Goal: Information Seeking & Learning: Find contact information

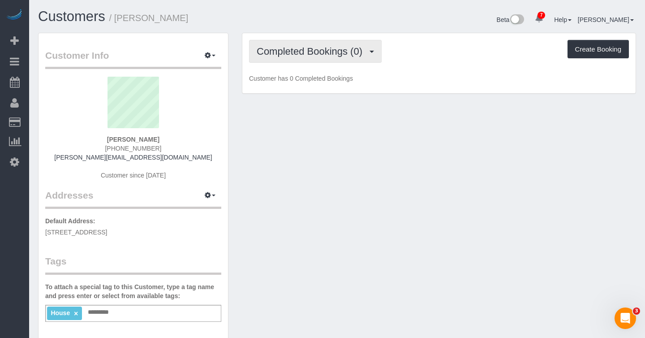
click at [282, 52] on span "Completed Bookings (0)" at bounding box center [312, 51] width 110 height 11
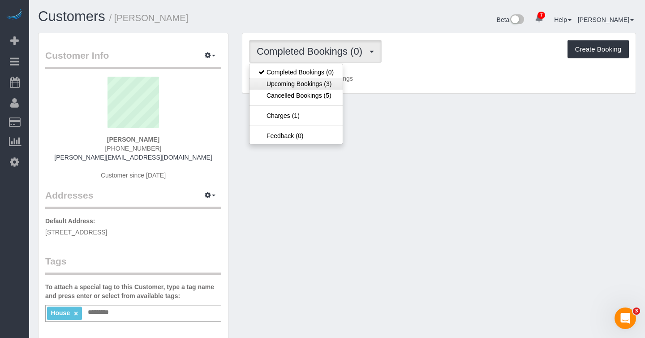
click at [283, 83] on link "Upcoming Bookings (3)" at bounding box center [295, 84] width 93 height 12
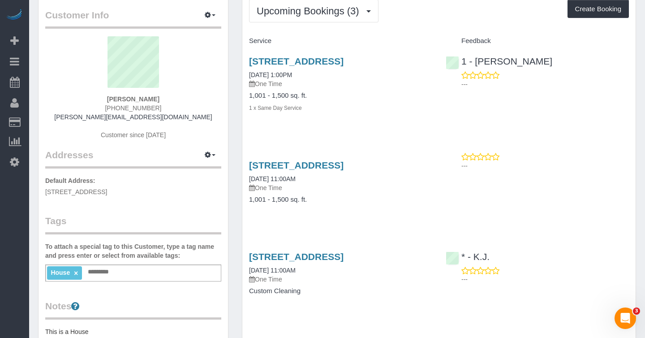
scroll to position [8, 0]
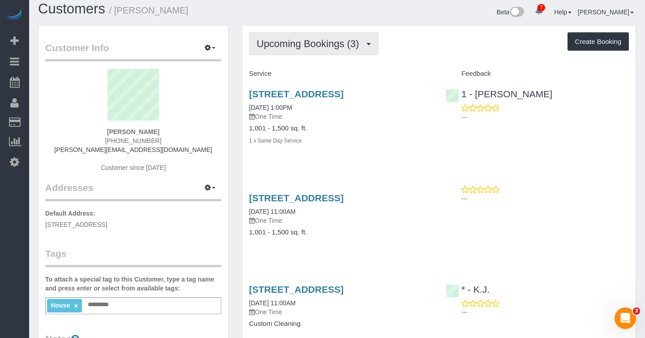
click at [293, 49] on button "Upcoming Bookings (3)" at bounding box center [313, 43] width 129 height 23
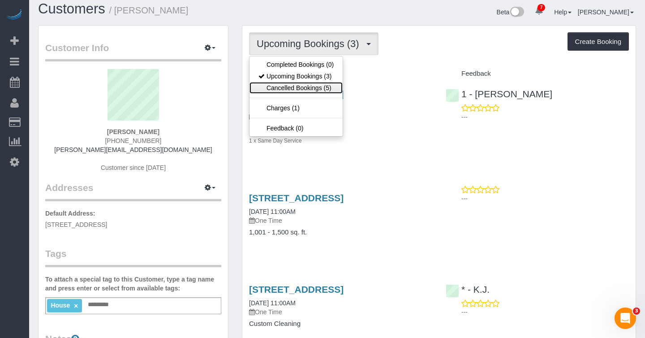
click at [289, 86] on link "Cancelled Bookings (5)" at bounding box center [295, 88] width 93 height 12
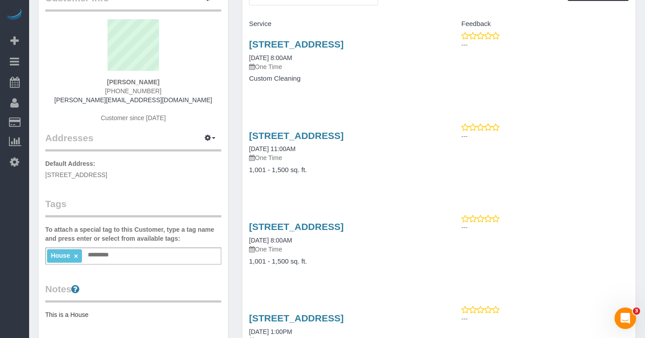
scroll to position [0, 0]
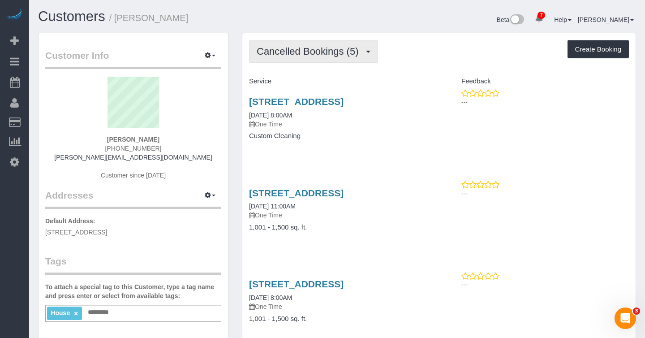
click at [301, 50] on span "Cancelled Bookings (5)" at bounding box center [310, 51] width 106 height 11
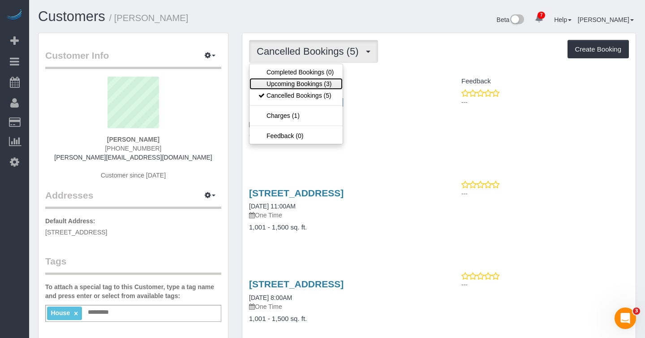
click at [295, 83] on link "Upcoming Bookings (3)" at bounding box center [295, 84] width 93 height 12
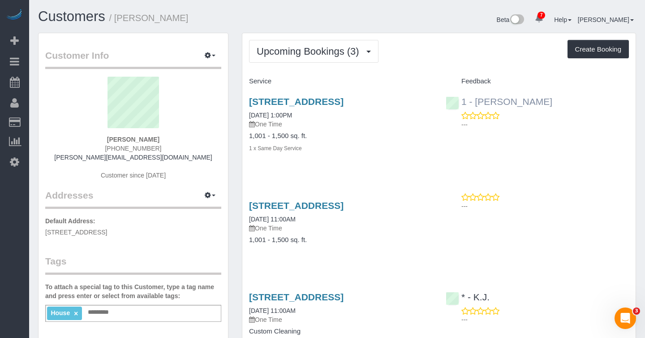
drag, startPoint x: 544, startPoint y: 102, endPoint x: 475, endPoint y: 100, distance: 69.0
click at [475, 100] on div "1 - [PERSON_NAME] ---" at bounding box center [537, 111] width 197 height 44
copy link "[PERSON_NAME]"
drag, startPoint x: 158, startPoint y: 139, endPoint x: 114, endPoint y: 139, distance: 43.9
click at [114, 139] on div "[PERSON_NAME] [PHONE_NUMBER] [PERSON_NAME][EMAIL_ADDRESS][DOMAIN_NAME] Customer…" at bounding box center [133, 133] width 176 height 112
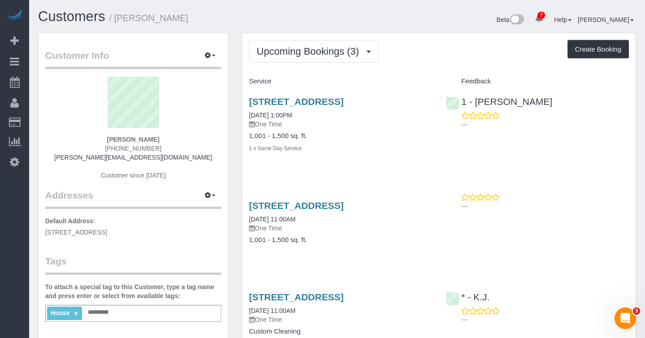
copy strong "[PERSON_NAME]"
